Goal: Check status: Check status

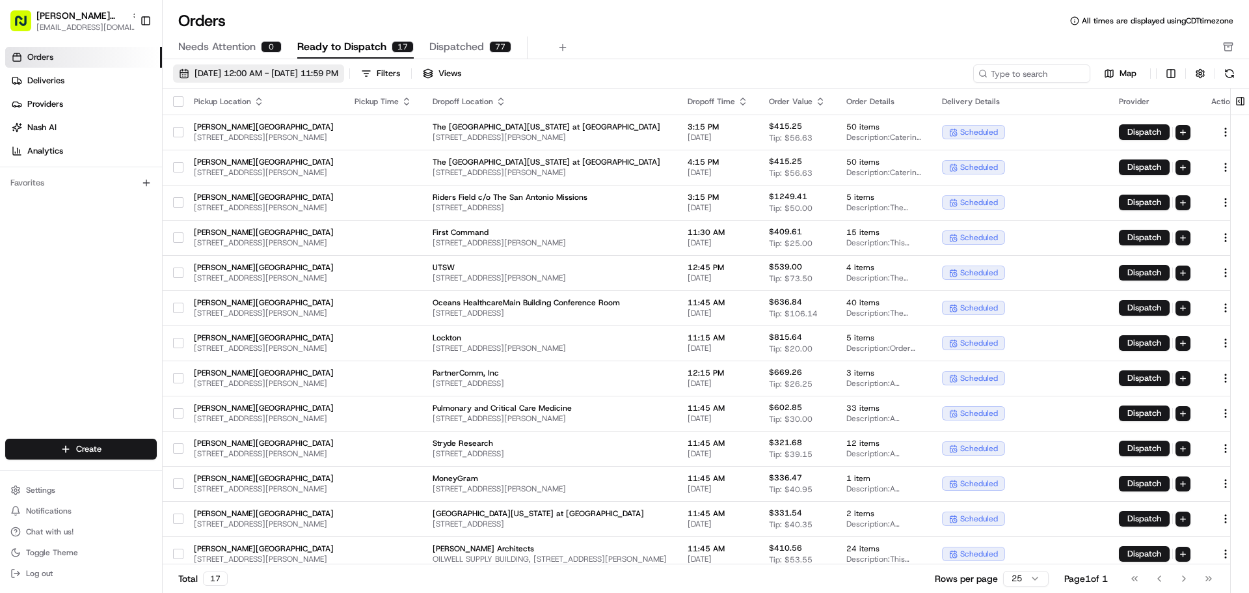
click at [338, 72] on span "[DATE] 12:00 AM - [DATE] 11:59 PM" at bounding box center [267, 74] width 144 height 12
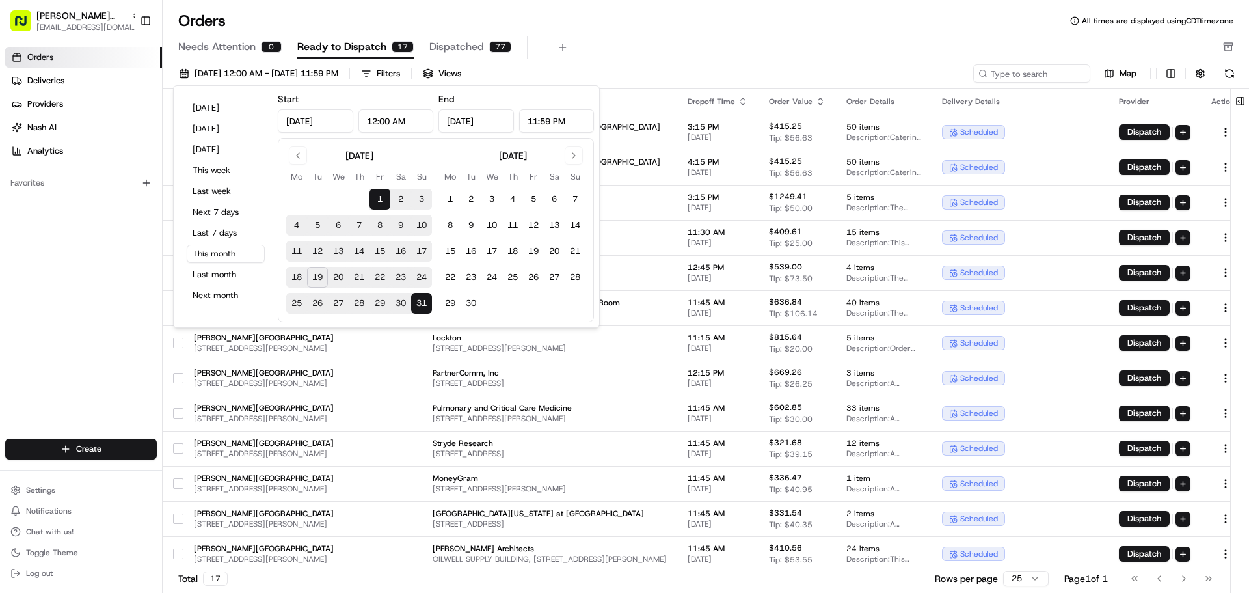
click at [320, 283] on button "19" at bounding box center [317, 277] width 21 height 21
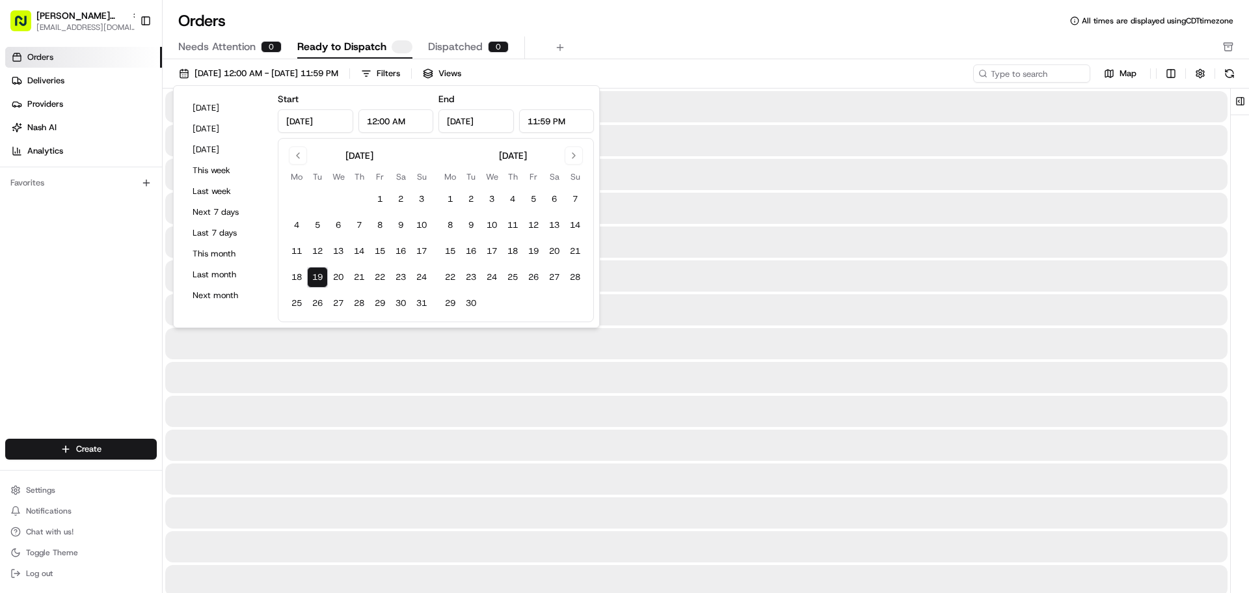
type input "[DATE]"
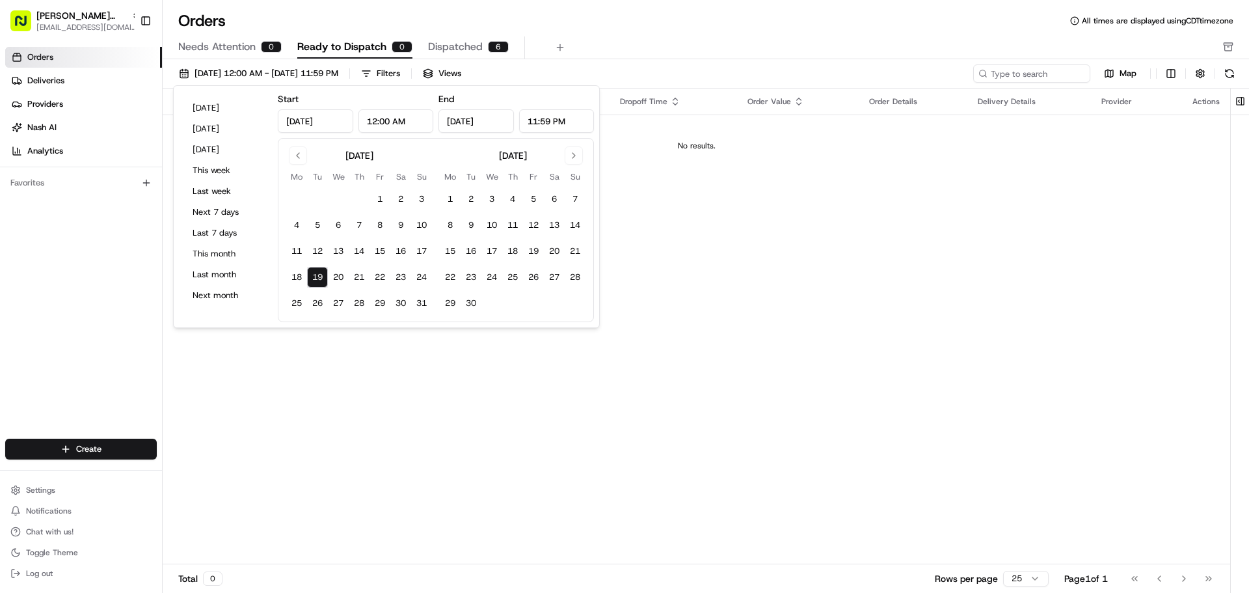
click at [612, 390] on div "Pickup Location Pickup Time Dropoff Location Dropoff Time Order Value Order Det…" at bounding box center [697, 326] width 1068 height 476
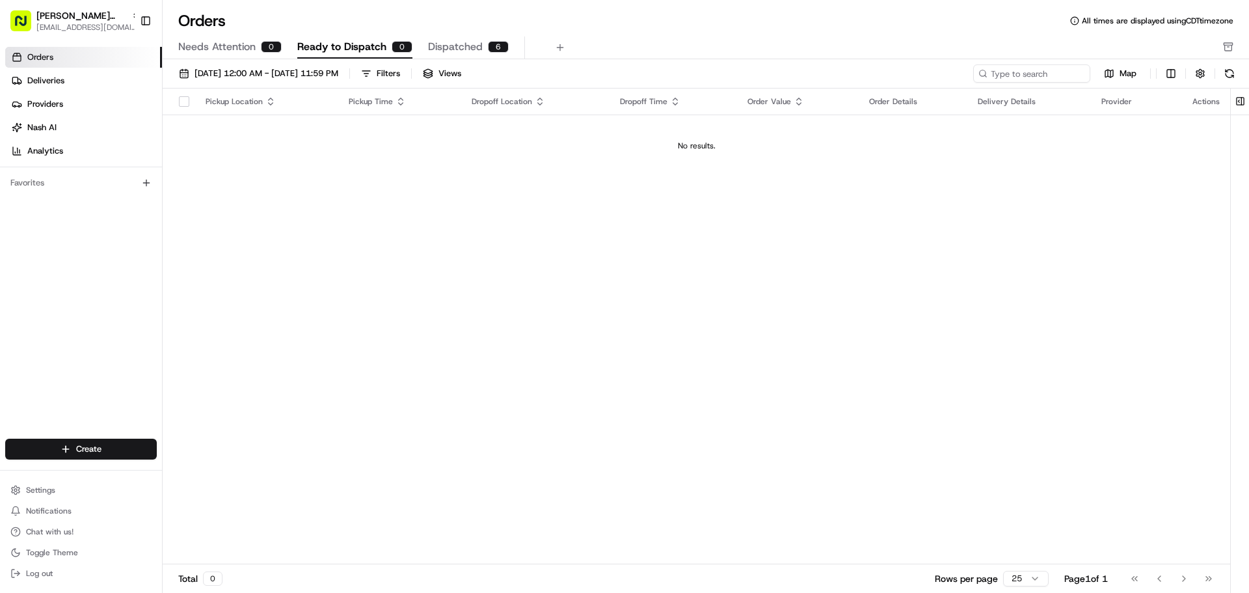
click at [470, 43] on span "Dispatched" at bounding box center [455, 47] width 55 height 16
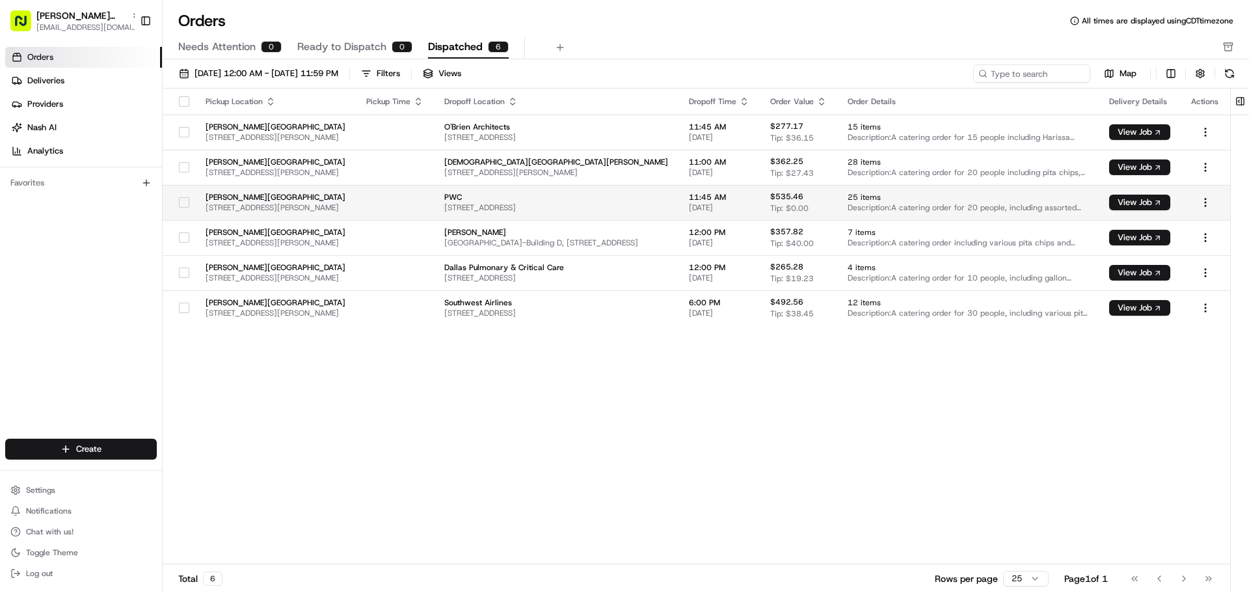
click at [184, 204] on button "button" at bounding box center [184, 202] width 10 height 10
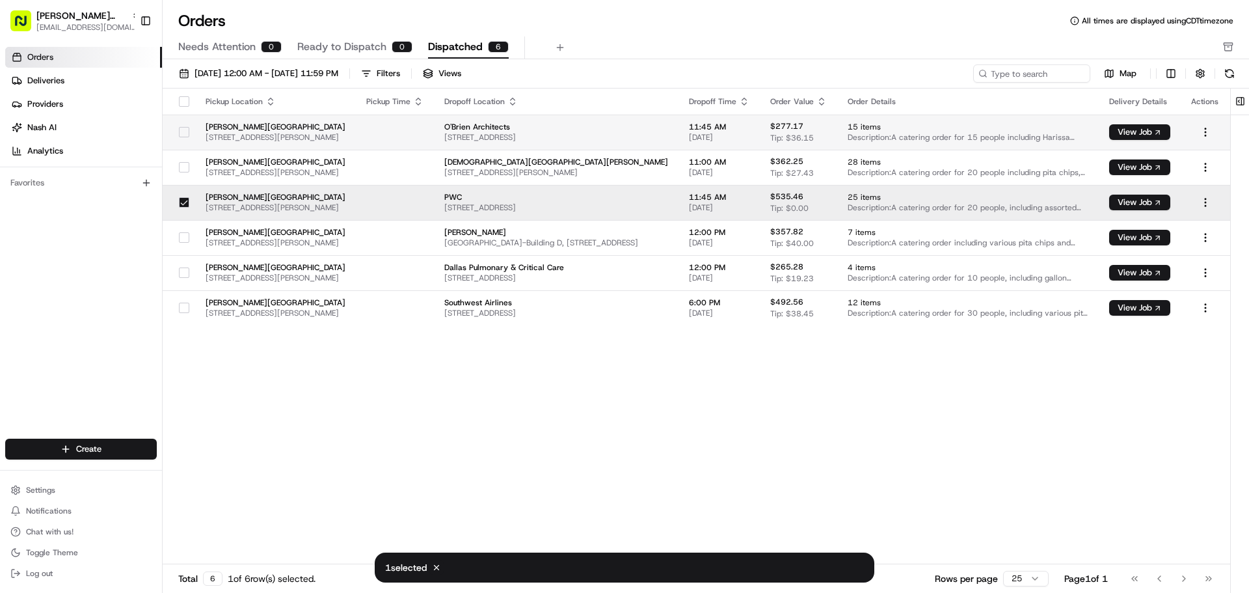
click at [187, 126] on div at bounding box center [184, 132] width 22 height 21
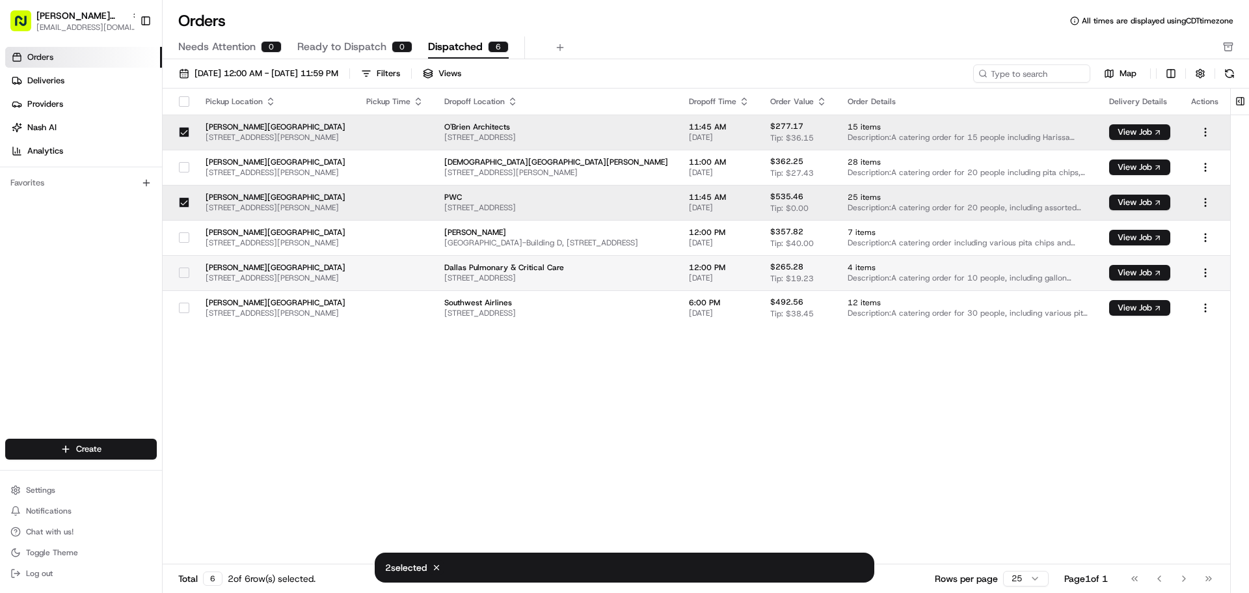
click at [185, 273] on button "button" at bounding box center [184, 272] width 10 height 10
drag, startPoint x: 180, startPoint y: 132, endPoint x: 179, endPoint y: 143, distance: 11.1
click at [180, 132] on button "button" at bounding box center [184, 132] width 10 height 10
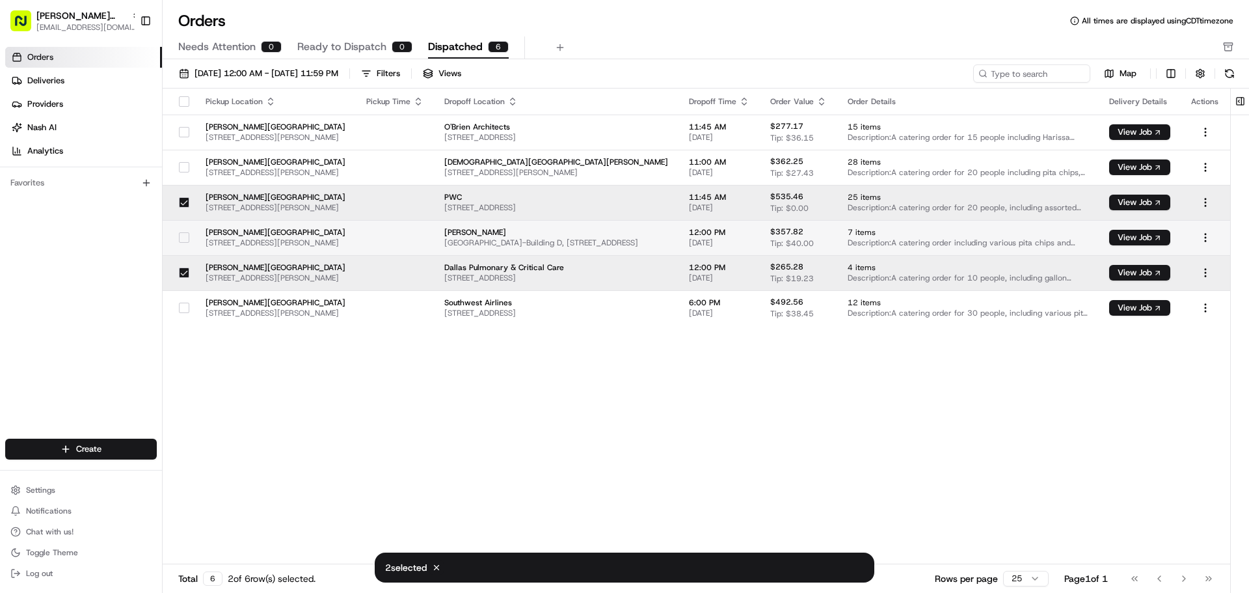
drag, startPoint x: 180, startPoint y: 201, endPoint x: 178, endPoint y: 251, distance: 49.5
click at [180, 201] on button "button" at bounding box center [184, 202] width 10 height 10
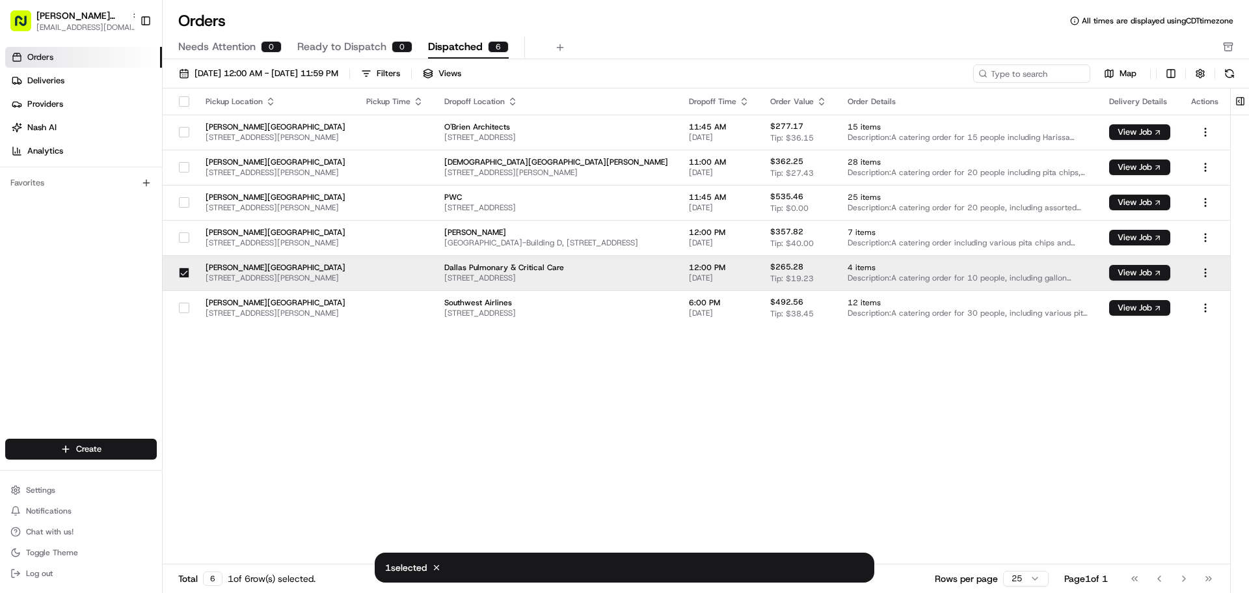
click at [184, 276] on button "button" at bounding box center [184, 272] width 10 height 10
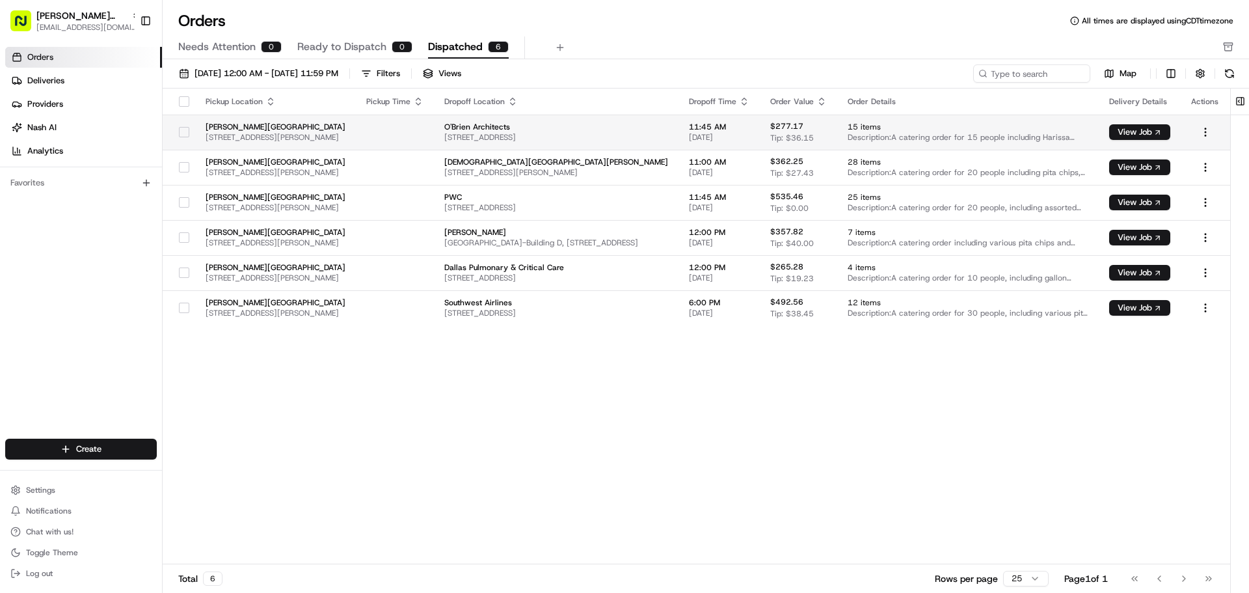
click at [182, 133] on button "button" at bounding box center [184, 132] width 10 height 10
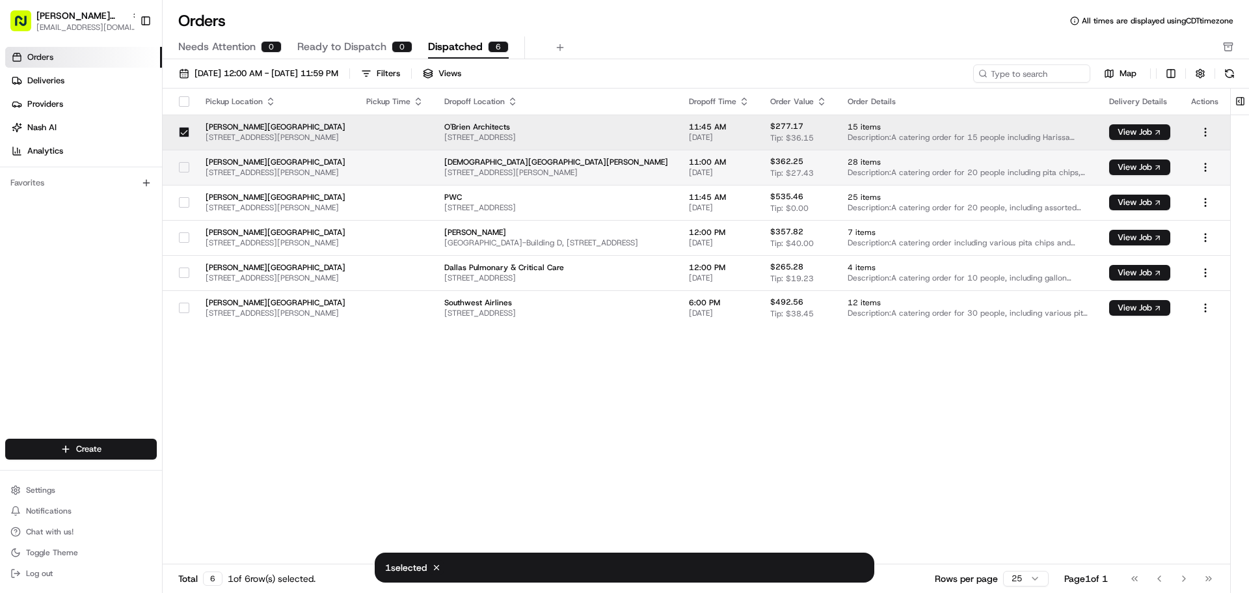
click at [185, 169] on button "button" at bounding box center [184, 167] width 10 height 10
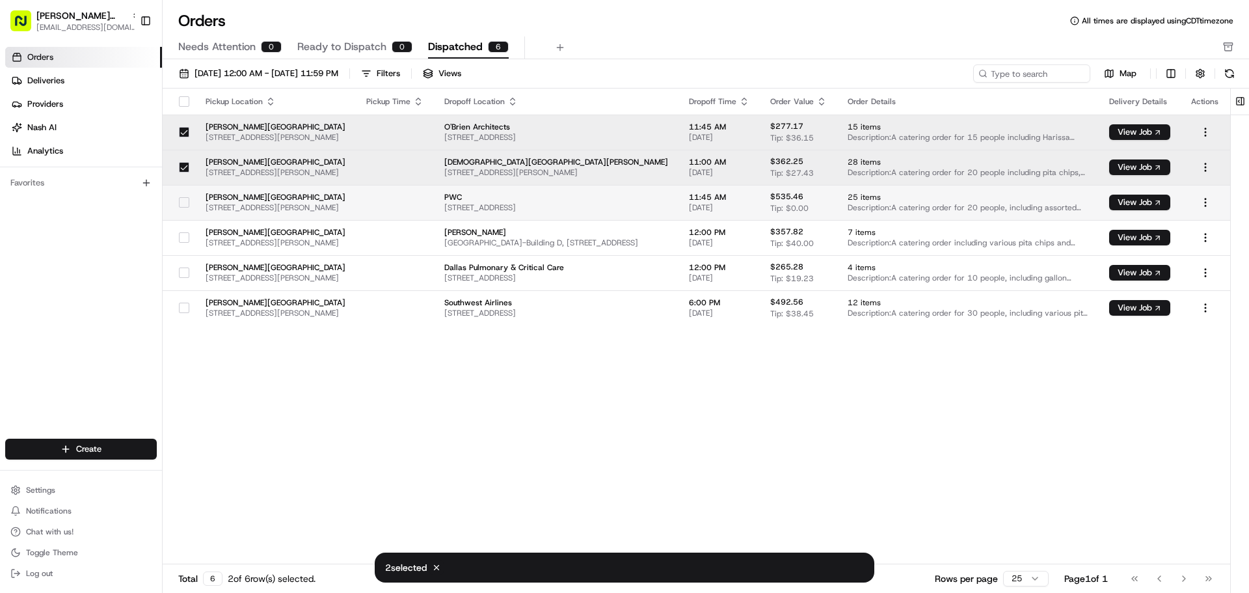
click at [184, 203] on button "button" at bounding box center [184, 202] width 10 height 10
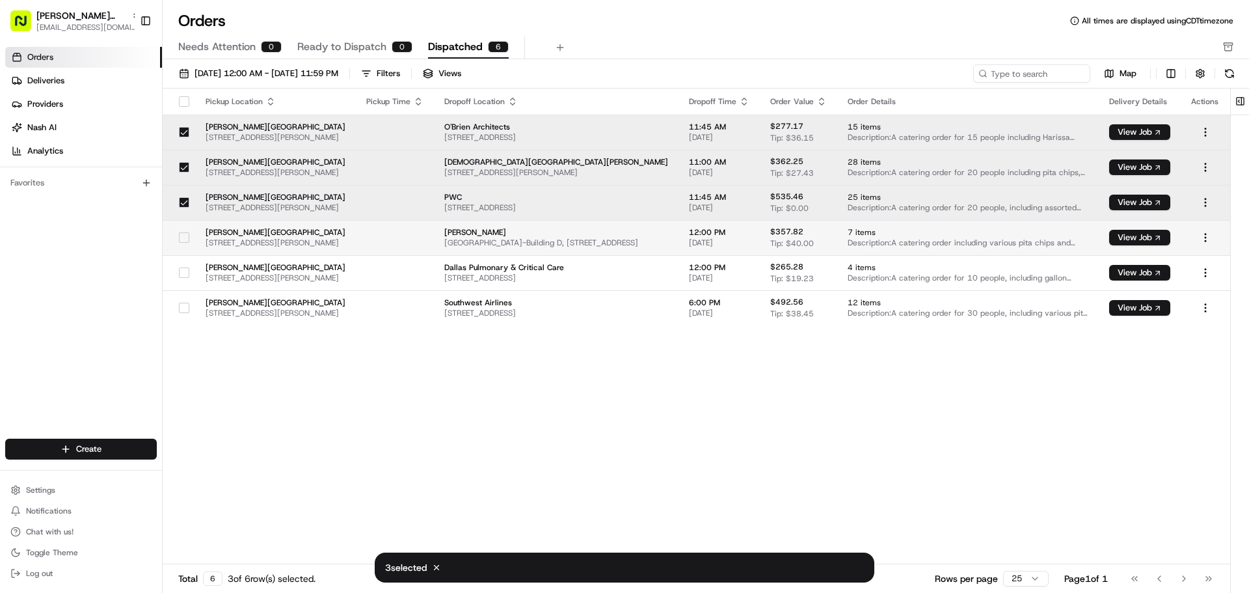
click at [185, 236] on button "button" at bounding box center [184, 237] width 10 height 10
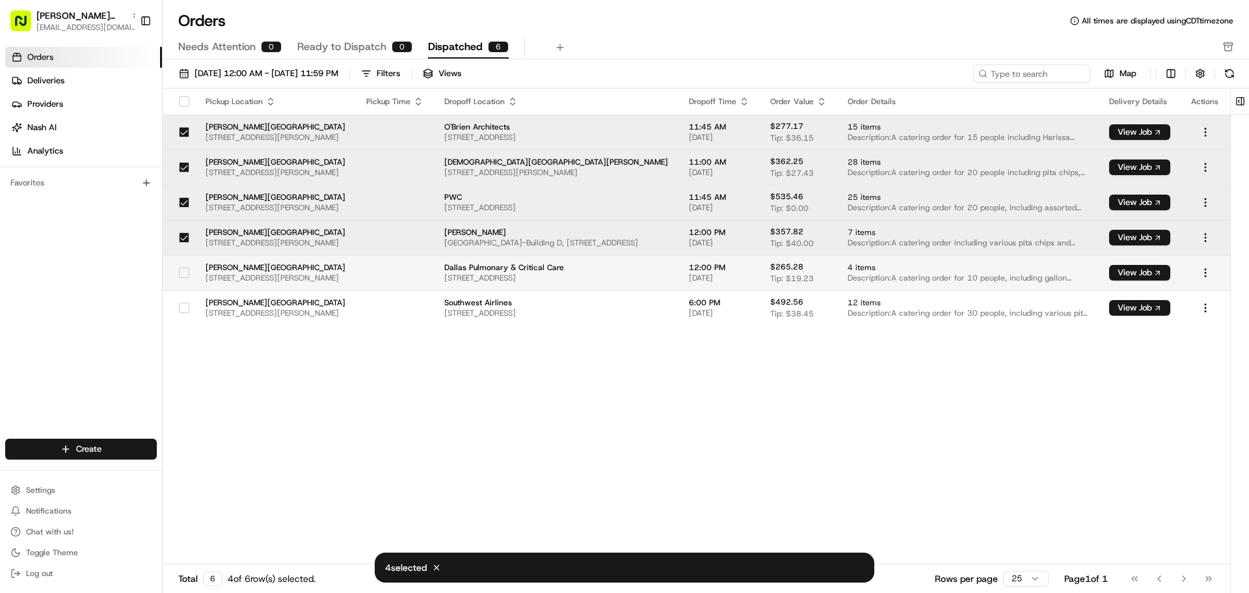
click at [183, 271] on button "button" at bounding box center [184, 272] width 10 height 10
click at [339, 373] on div "Pickup Location Pickup Time Dropoff Location Dropoff Time Order Value Order Det…" at bounding box center [697, 326] width 1068 height 476
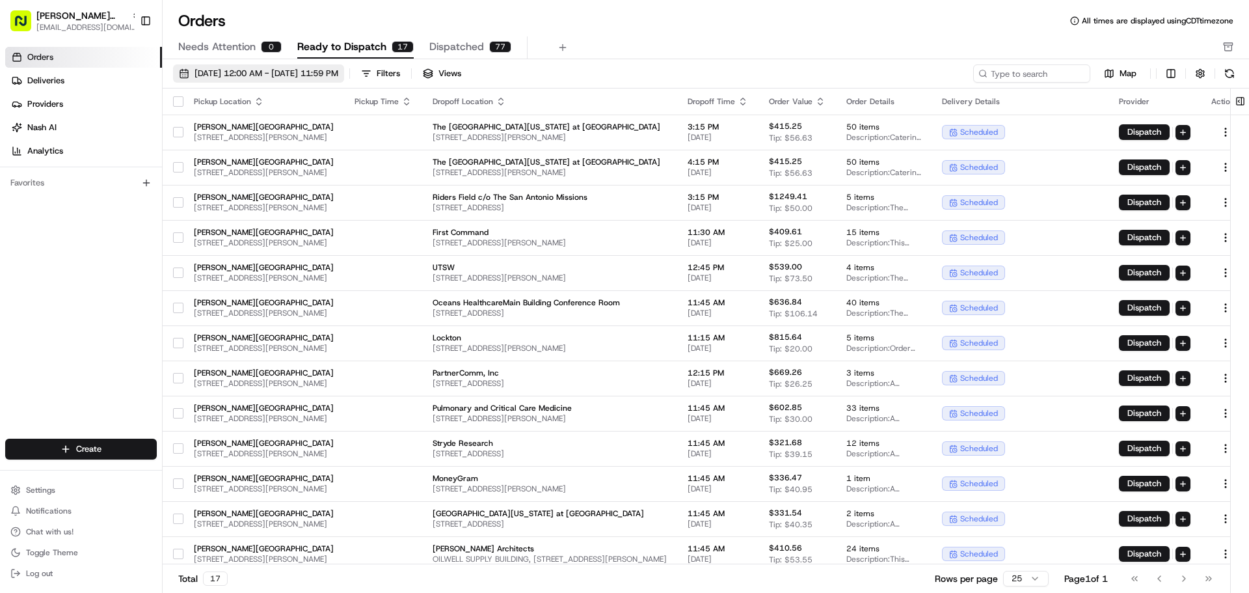
click at [332, 66] on button "[DATE] 12:00 AM - [DATE] 11:59 PM" at bounding box center [258, 73] width 171 height 18
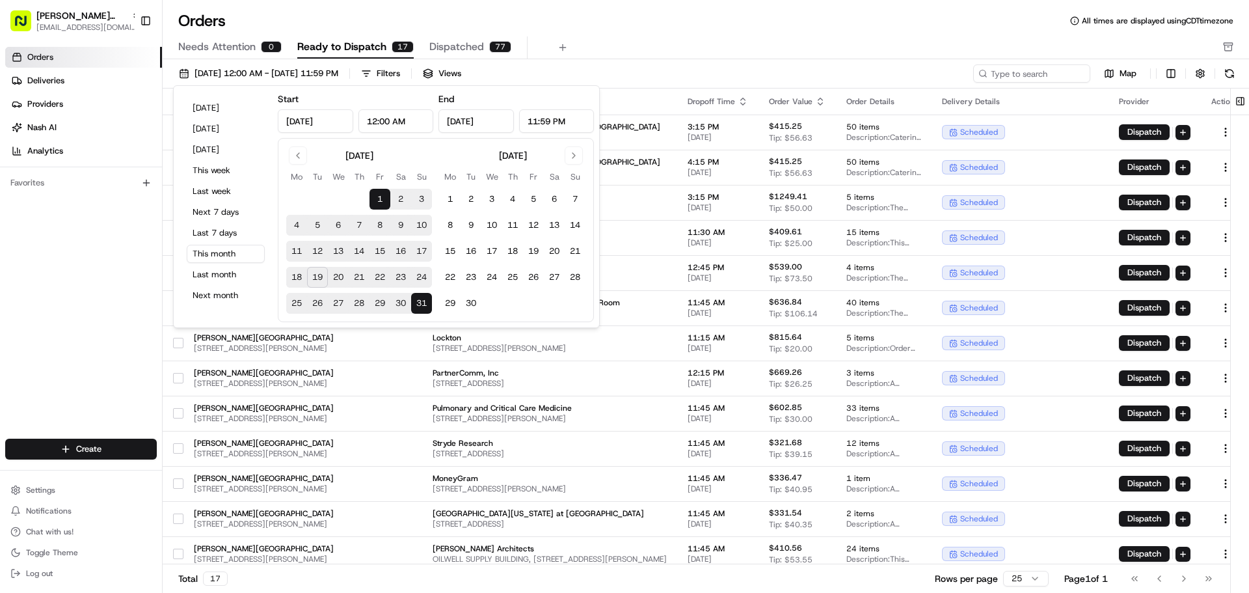
click at [319, 284] on button "19" at bounding box center [317, 277] width 21 height 21
type input "[DATE]"
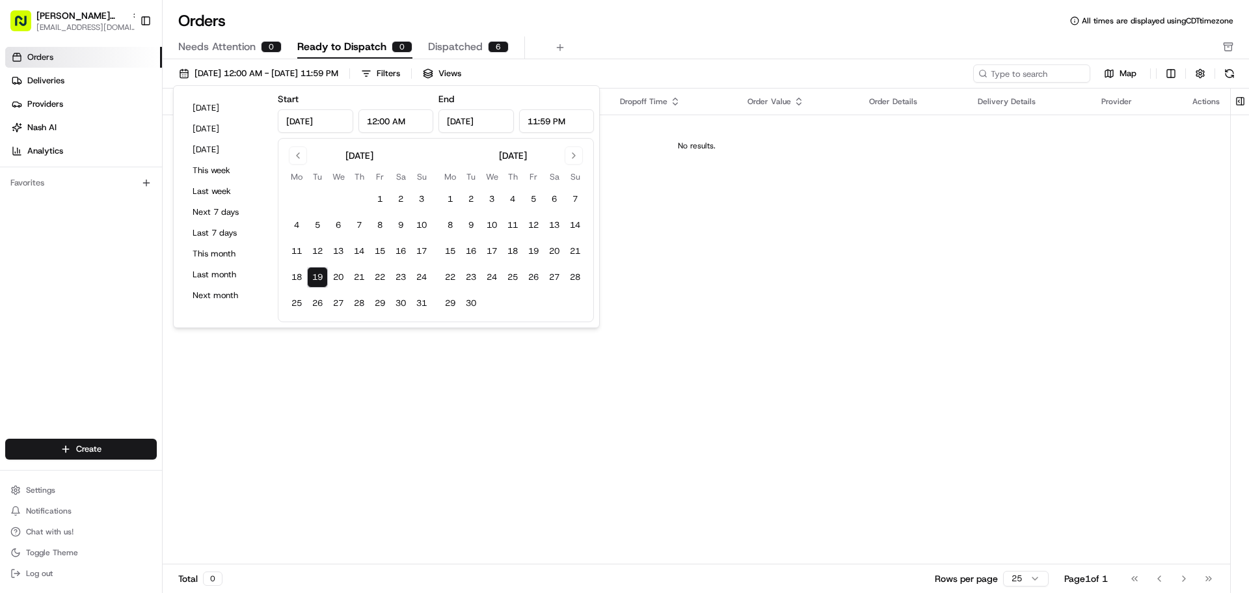
click at [681, 48] on div "Needs Attention 0 Ready to Dispatch 0 Dispatched 6" at bounding box center [696, 47] width 1037 height 22
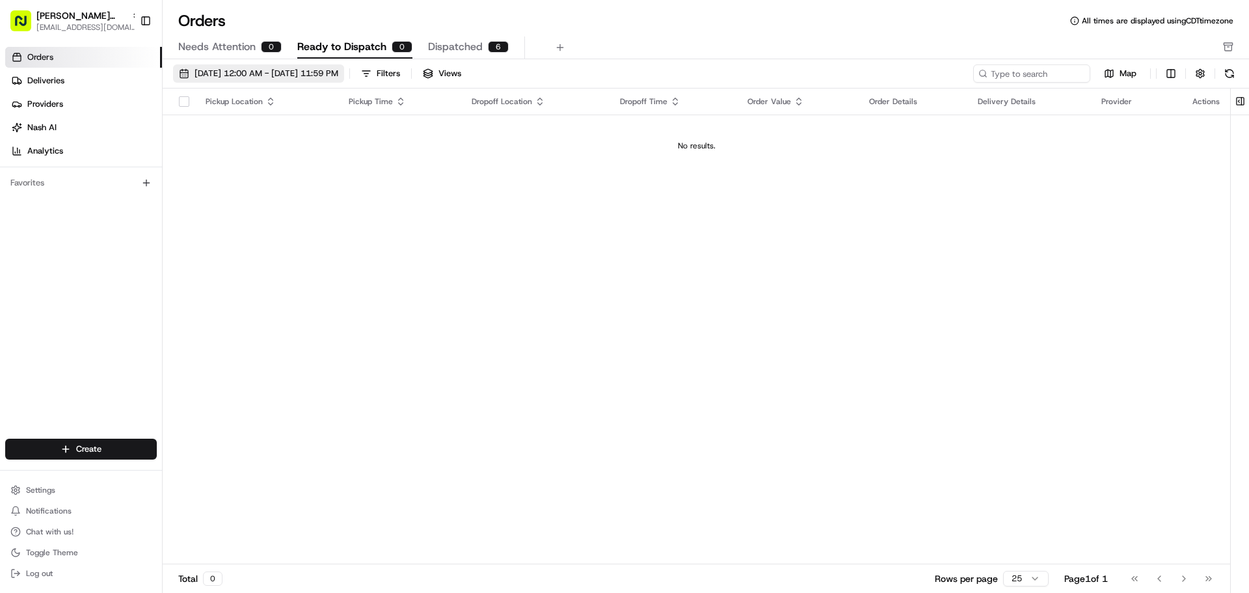
click at [327, 66] on button "[DATE] 12:00 AM - [DATE] 11:59 PM" at bounding box center [258, 73] width 171 height 18
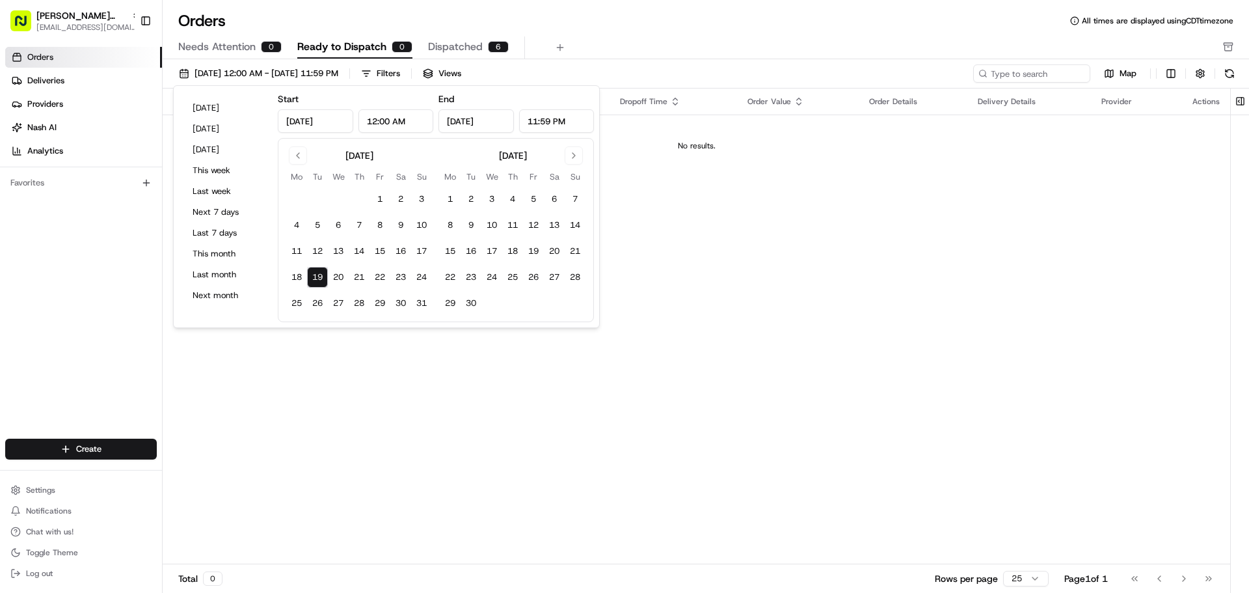
click at [582, 29] on div "Orders All times are displayed using CDT timezone" at bounding box center [706, 20] width 1087 height 21
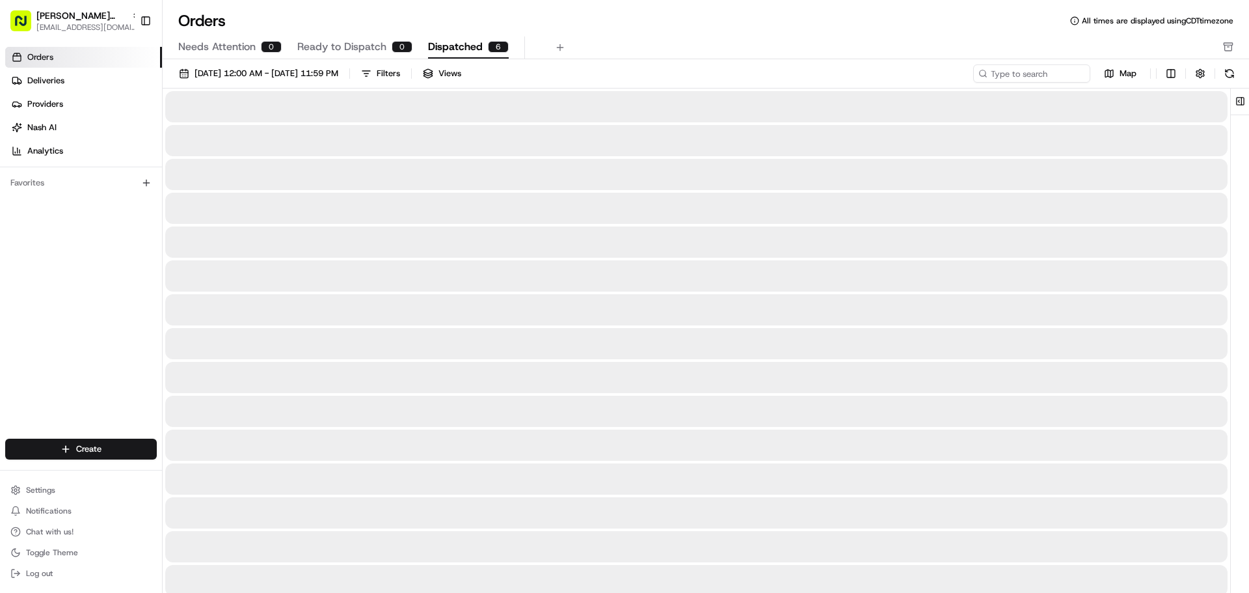
click at [448, 46] on span "Dispatched" at bounding box center [455, 47] width 55 height 16
